Goal: Task Accomplishment & Management: Complete application form

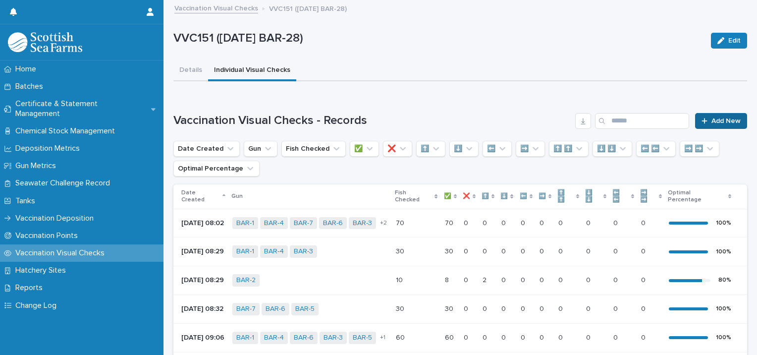
click at [708, 115] on link "Add New" at bounding box center [721, 121] width 52 height 16
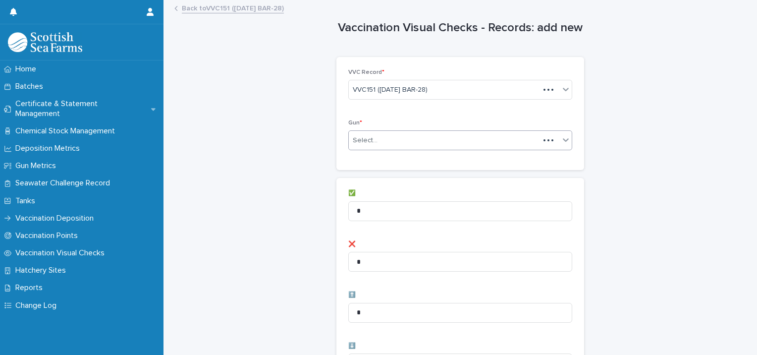
click at [388, 138] on div "Select..." at bounding box center [444, 140] width 191 height 16
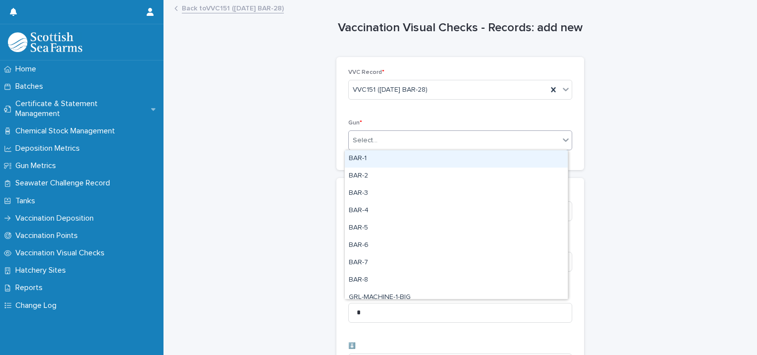
click at [380, 164] on div "BAR-1" at bounding box center [456, 158] width 223 height 17
click at [450, 131] on div "BAR-1" at bounding box center [460, 140] width 224 height 20
click at [401, 161] on div "BAR-2" at bounding box center [456, 158] width 223 height 17
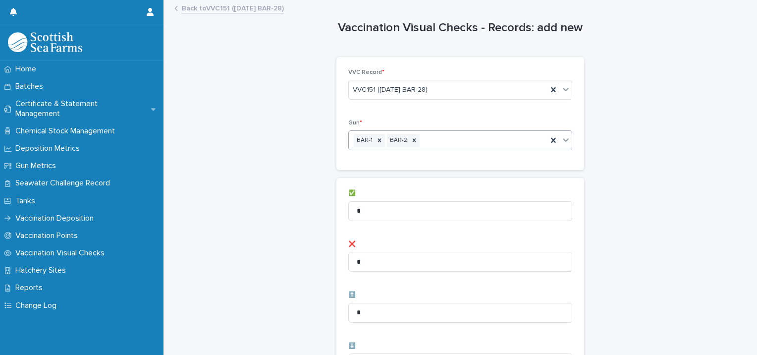
click at [456, 136] on div "BAR-1 BAR-2" at bounding box center [448, 140] width 199 height 17
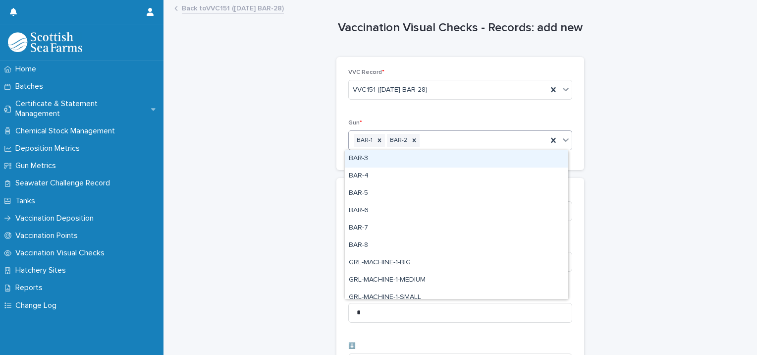
click at [430, 157] on div "BAR-3" at bounding box center [456, 158] width 223 height 17
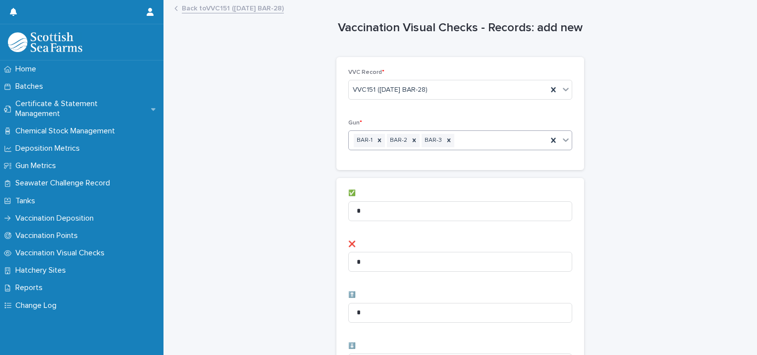
click at [477, 134] on div "BAR-1 BAR-2 BAR-3" at bounding box center [448, 140] width 199 height 17
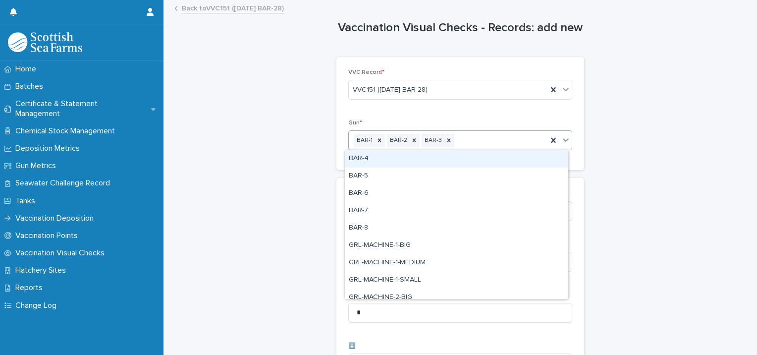
click at [437, 160] on div "BAR-4" at bounding box center [456, 158] width 223 height 17
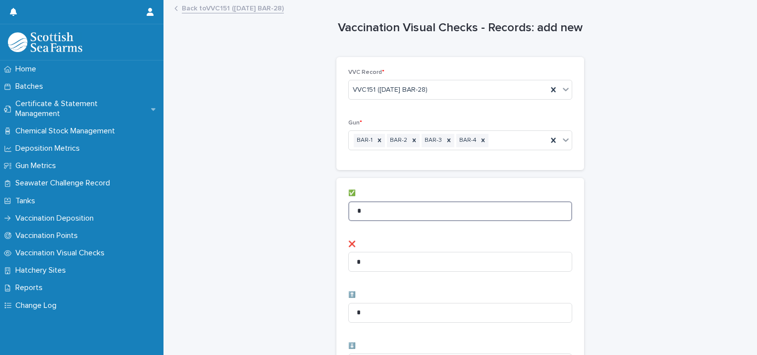
drag, startPoint x: 392, startPoint y: 214, endPoint x: 309, endPoint y: 244, distance: 89.0
type input "**"
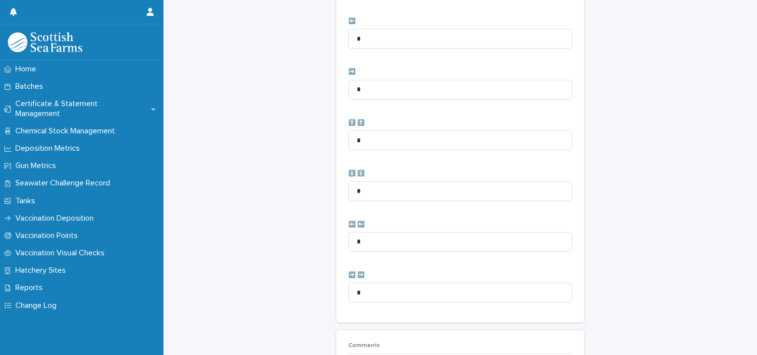
scroll to position [494, 0]
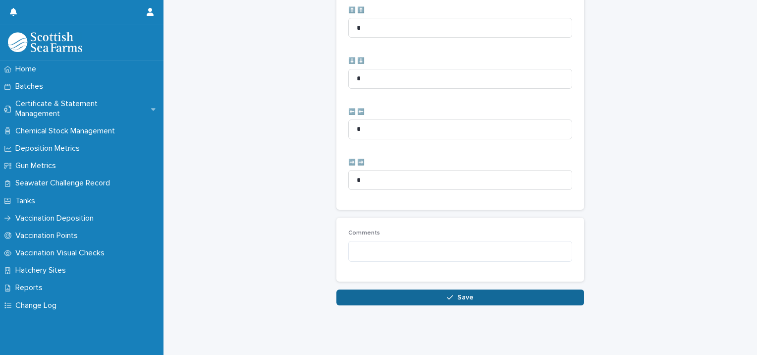
click at [368, 293] on button "Save" at bounding box center [460, 297] width 248 height 16
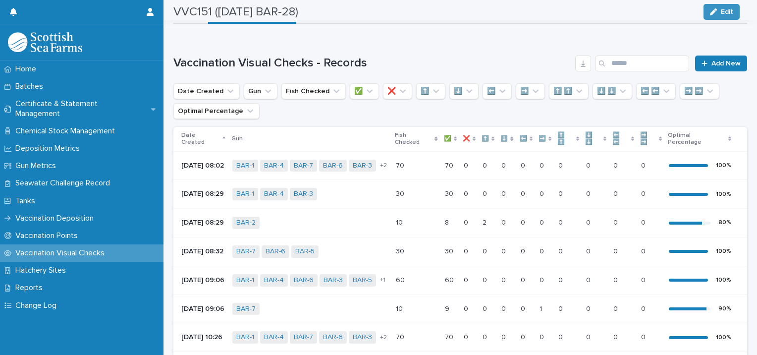
scroll to position [43, 0]
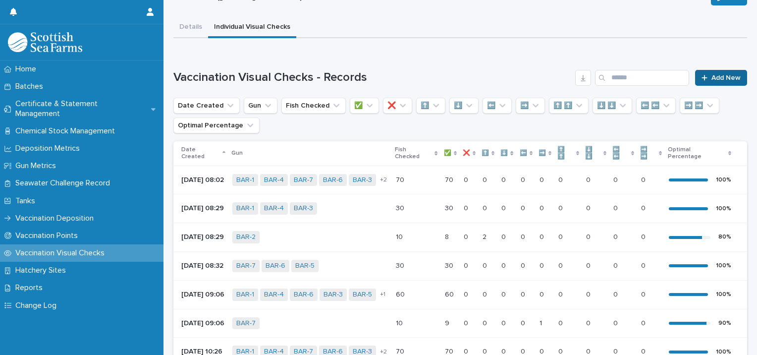
click at [721, 78] on span "Add New" at bounding box center [725, 77] width 29 height 7
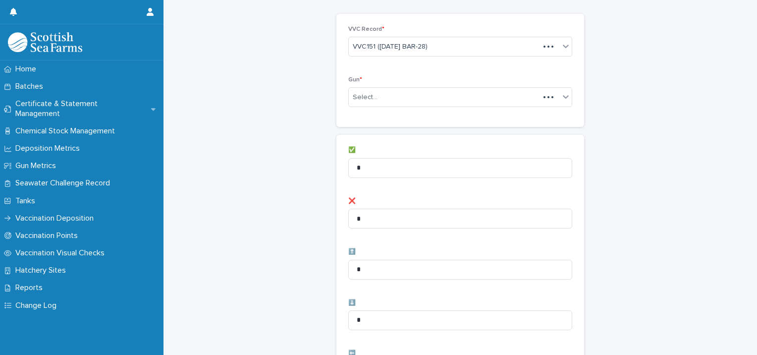
scroll to position [44, 0]
click at [380, 99] on div "Select..." at bounding box center [454, 97] width 211 height 16
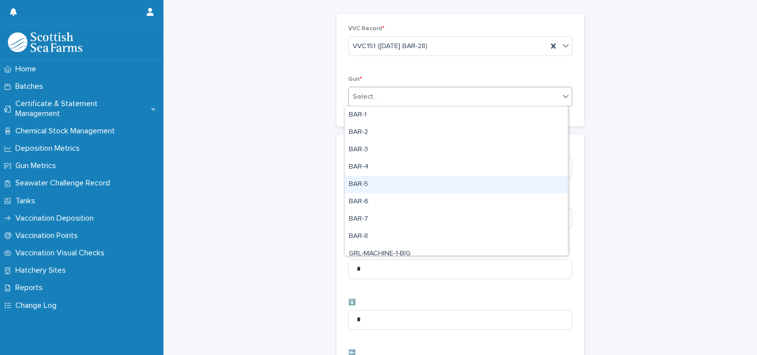
click at [372, 186] on div "BAR-5" at bounding box center [456, 184] width 223 height 17
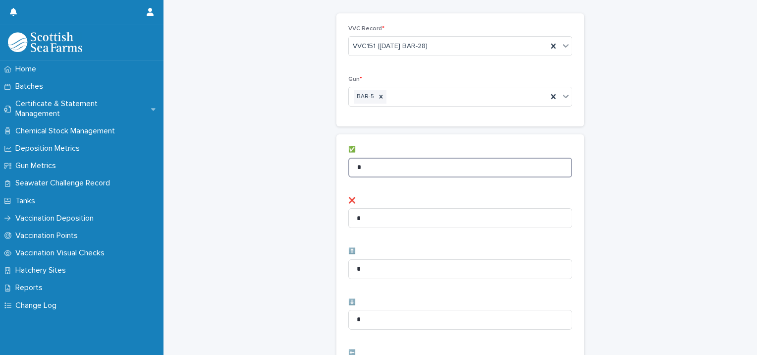
drag, startPoint x: 380, startPoint y: 172, endPoint x: 350, endPoint y: 167, distance: 31.0
click at [348, 169] on input "*" at bounding box center [460, 168] width 224 height 20
type input "**"
click at [269, 199] on div "Vaccination Visual Checks - Records: add new Loading... Saving… Loading... Savi…" at bounding box center [460, 353] width 574 height 792
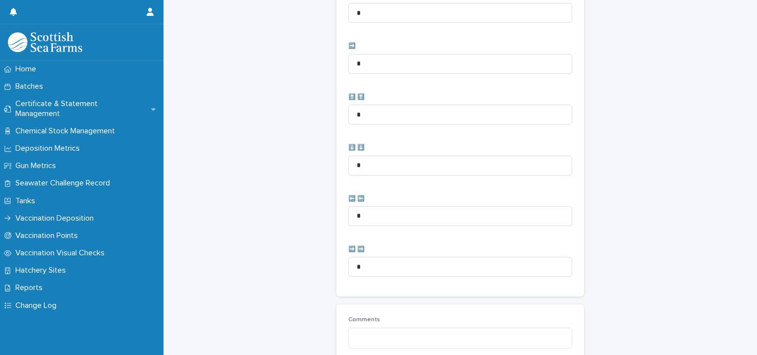
scroll to position [494, 0]
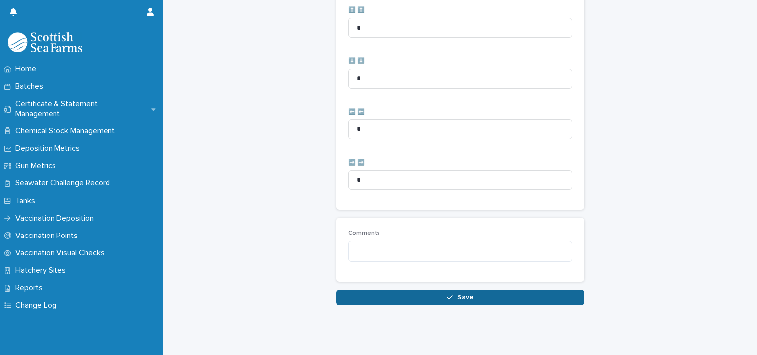
click at [346, 289] on button "Save" at bounding box center [460, 297] width 248 height 16
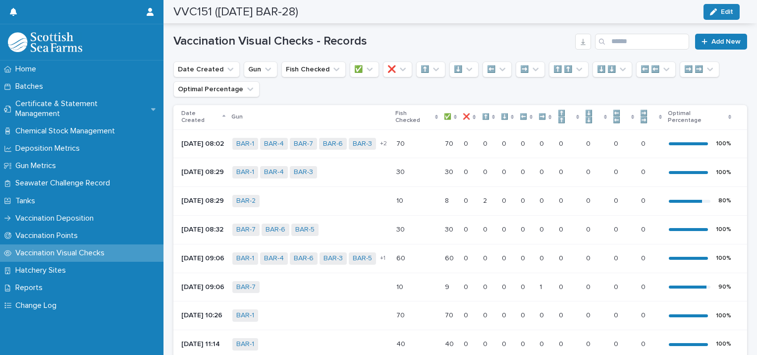
scroll to position [10, 0]
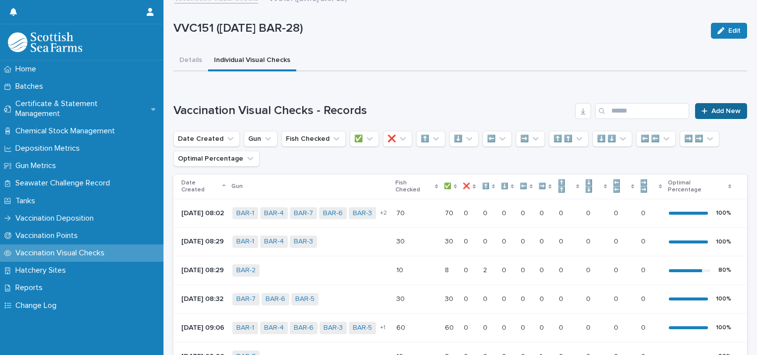
click at [707, 103] on link "Add New" at bounding box center [721, 111] width 52 height 16
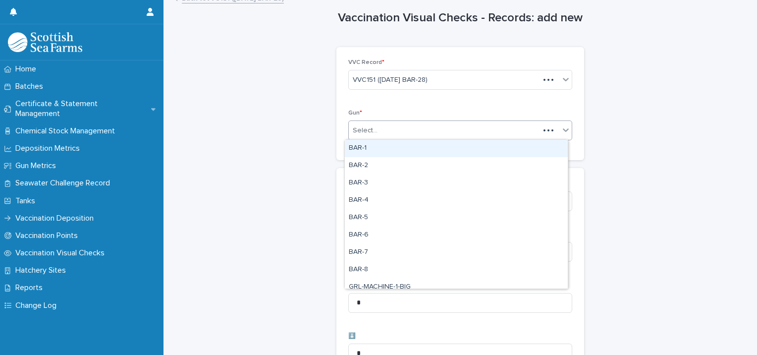
click at [397, 121] on div "Select..." at bounding box center [460, 130] width 224 height 20
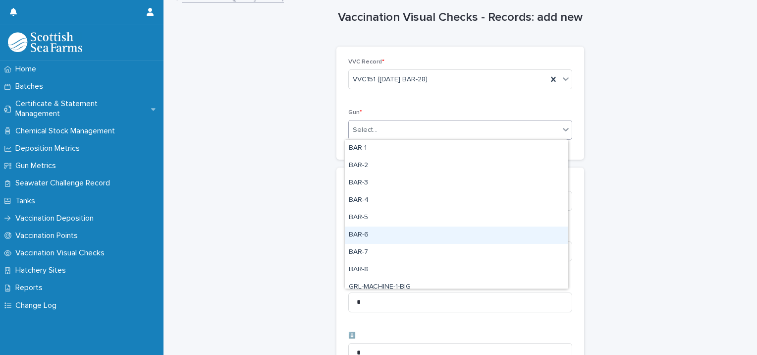
click at [373, 233] on div "BAR-6" at bounding box center [456, 234] width 223 height 17
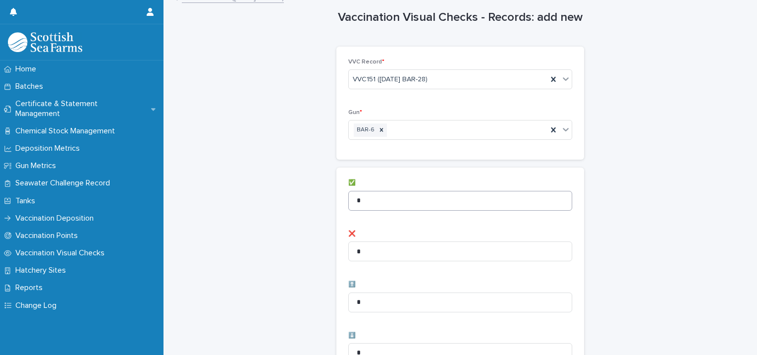
drag, startPoint x: 378, startPoint y: 210, endPoint x: 365, endPoint y: 202, distance: 15.8
click at [375, 207] on div "✅ *" at bounding box center [460, 198] width 224 height 39
drag, startPoint x: 365, startPoint y: 198, endPoint x: 342, endPoint y: 200, distance: 22.8
click at [348, 200] on input "*" at bounding box center [460, 201] width 224 height 20
type input "*"
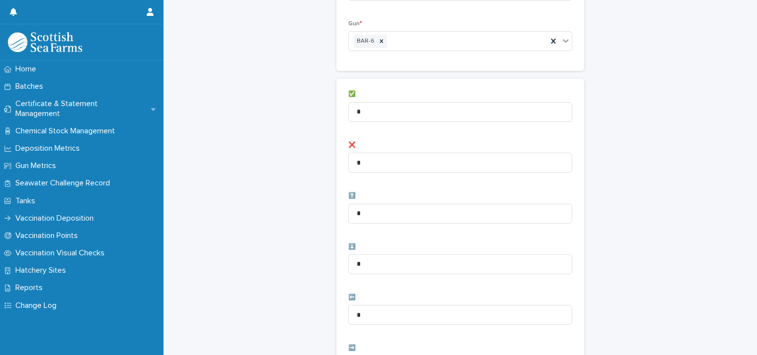
scroll to position [258, 0]
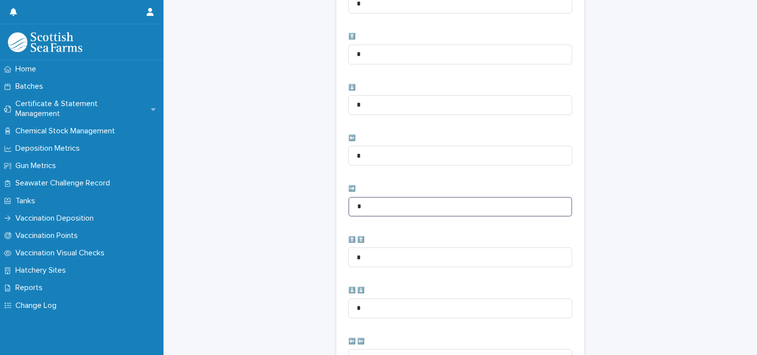
drag, startPoint x: 382, startPoint y: 200, endPoint x: 199, endPoint y: 179, distance: 185.0
click at [198, 190] on div "Vaccination Visual Checks - Records: add new Loading... Saving… Loading... Savi…" at bounding box center [460, 139] width 574 height 792
type input "*"
click at [246, 216] on div "Vaccination Visual Checks - Records: add new Loading... Saving… Loading... Savi…" at bounding box center [460, 139] width 574 height 792
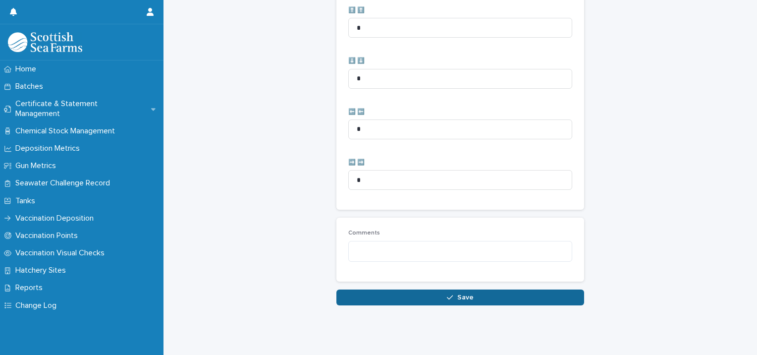
click at [337, 293] on button "Save" at bounding box center [460, 297] width 248 height 16
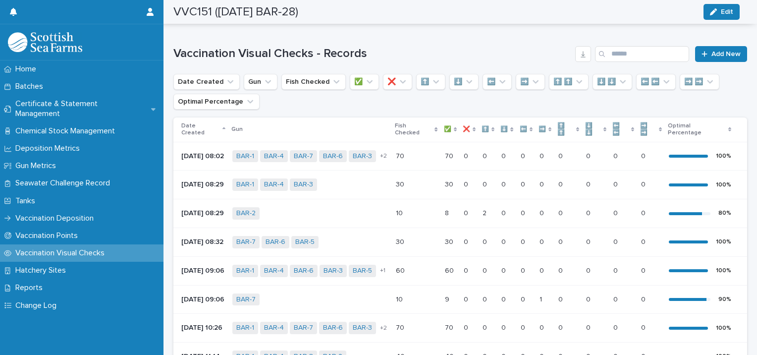
scroll to position [10, 0]
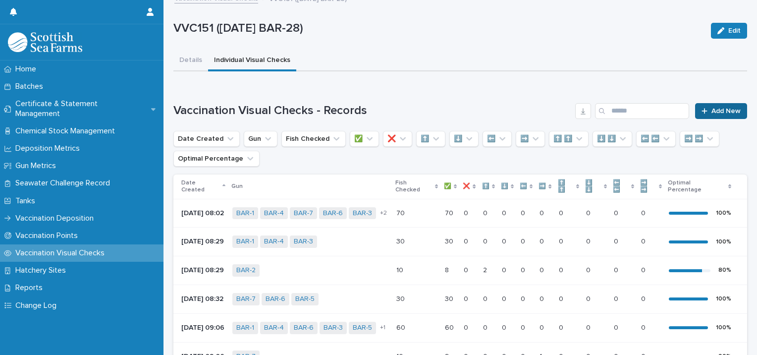
click at [711, 106] on link "Add New" at bounding box center [721, 111] width 52 height 16
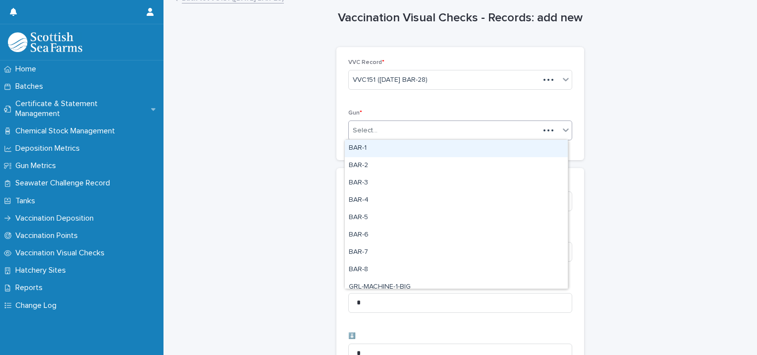
scroll to position [10, 0]
click at [408, 129] on div "Select..." at bounding box center [444, 130] width 191 height 16
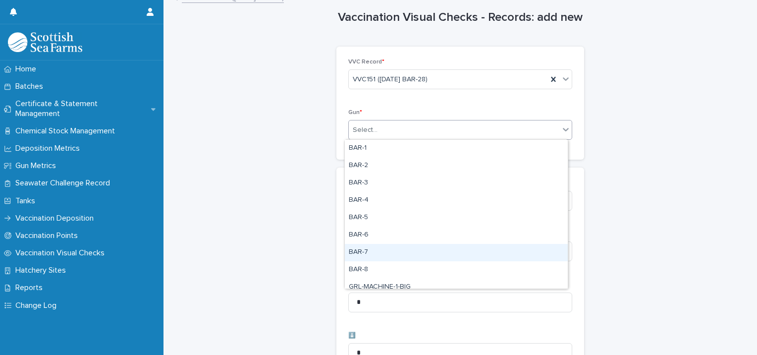
click at [367, 254] on div "BAR-7" at bounding box center [456, 252] width 223 height 17
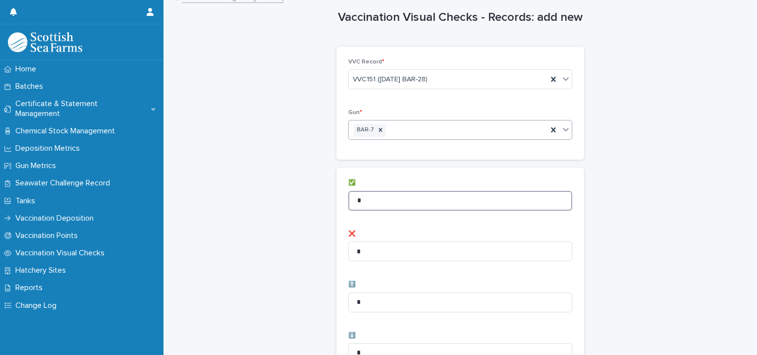
drag, startPoint x: 363, startPoint y: 203, endPoint x: 316, endPoint y: 194, distance: 47.8
type input "*"
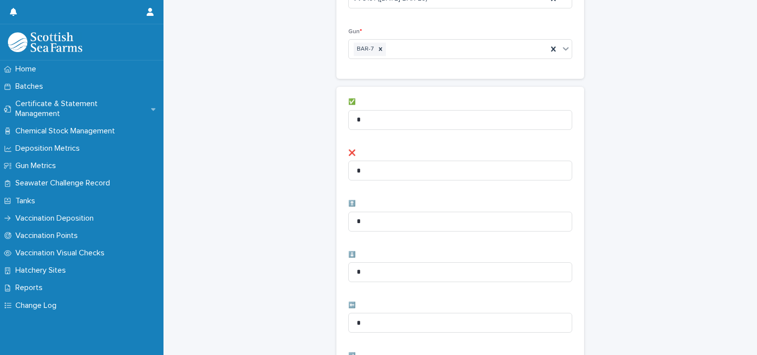
scroll to position [258, 0]
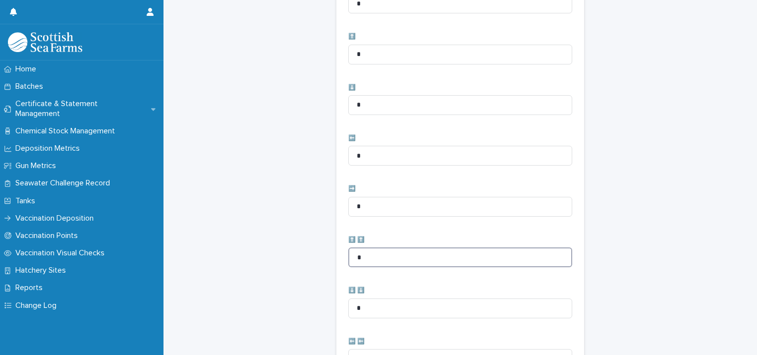
drag, startPoint x: 374, startPoint y: 265, endPoint x: 331, endPoint y: 275, distance: 43.9
click at [331, 275] on div "Vaccination Visual Checks - Records: add new Loading... Saving… Loading... Savi…" at bounding box center [460, 139] width 574 height 792
type input "*"
drag, startPoint x: 301, startPoint y: 255, endPoint x: 314, endPoint y: 252, distance: 12.9
click at [301, 255] on div "Vaccination Visual Checks - Records: add new Loading... Saving… Loading... Savi…" at bounding box center [460, 139] width 574 height 792
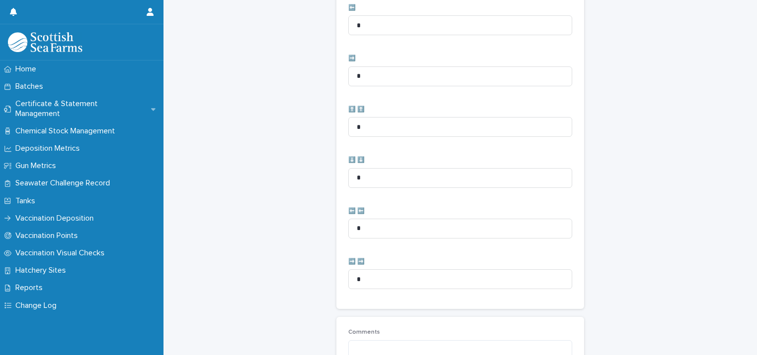
scroll to position [494, 0]
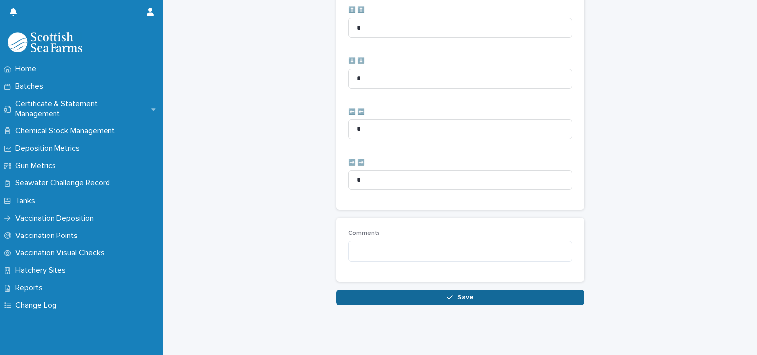
click at [362, 292] on button "Save" at bounding box center [460, 297] width 248 height 16
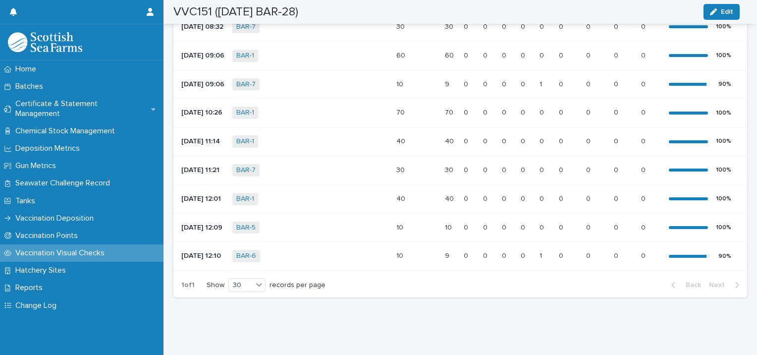
scroll to position [340, 0]
